Goal: Task Accomplishment & Management: Use online tool/utility

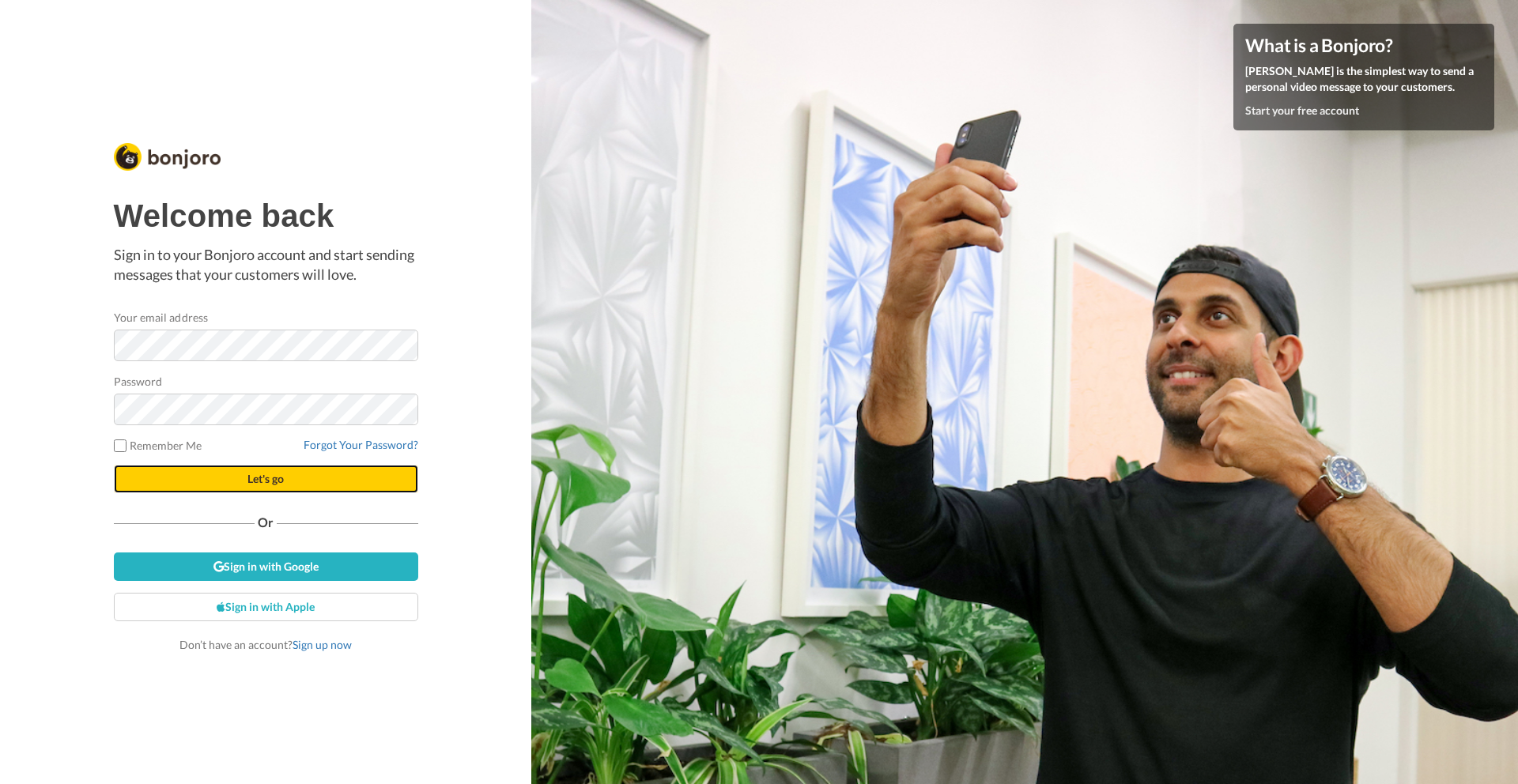
click at [184, 482] on button "Let's go" at bounding box center [266, 479] width 305 height 29
